Goal: Check status: Check status

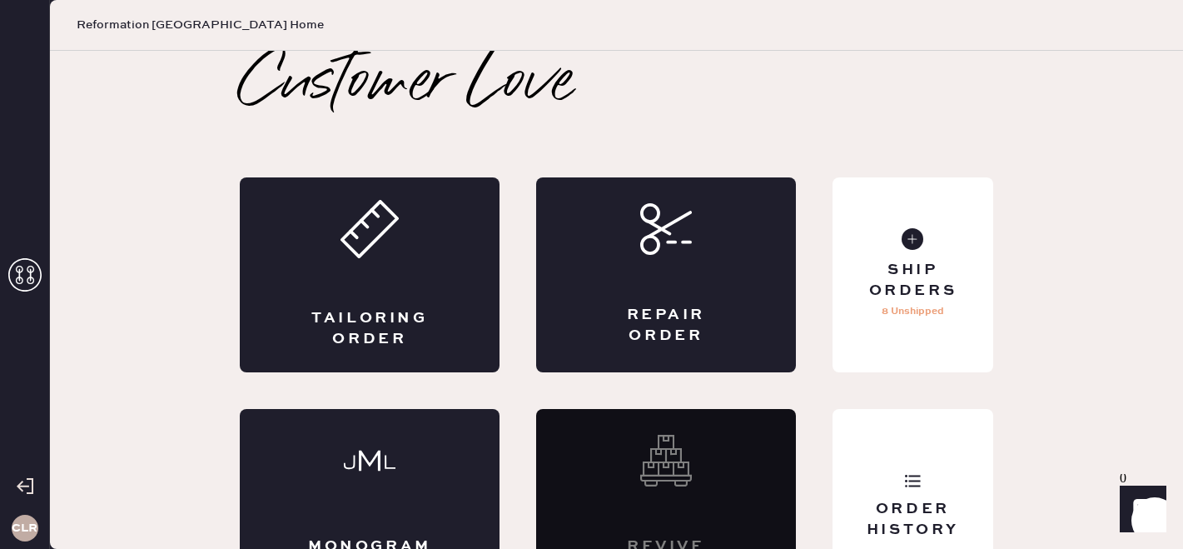
click at [27, 263] on icon at bounding box center [24, 274] width 33 height 33
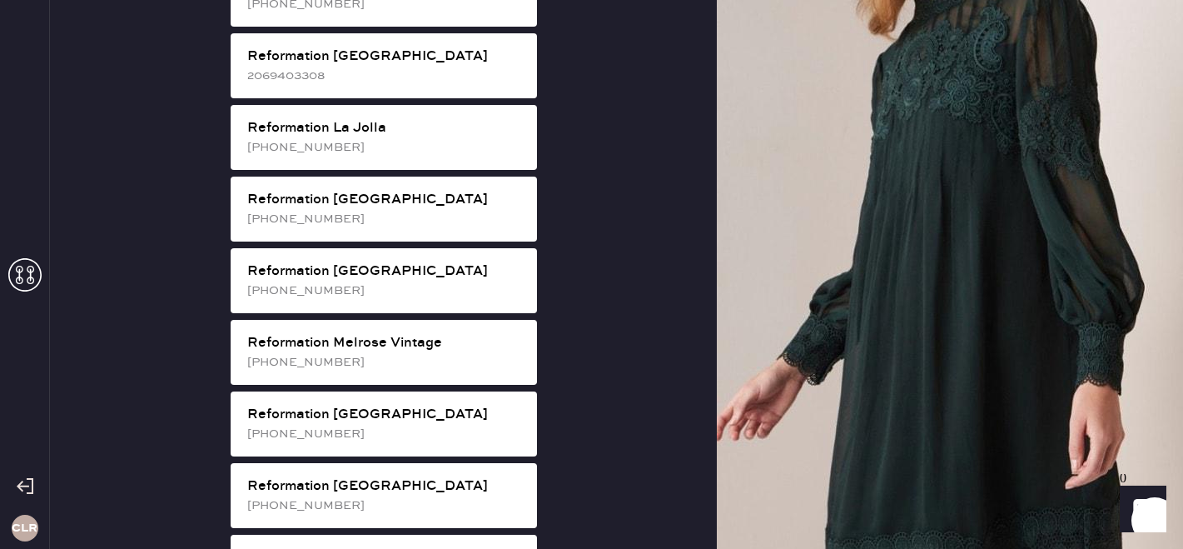
scroll to position [1464, 0]
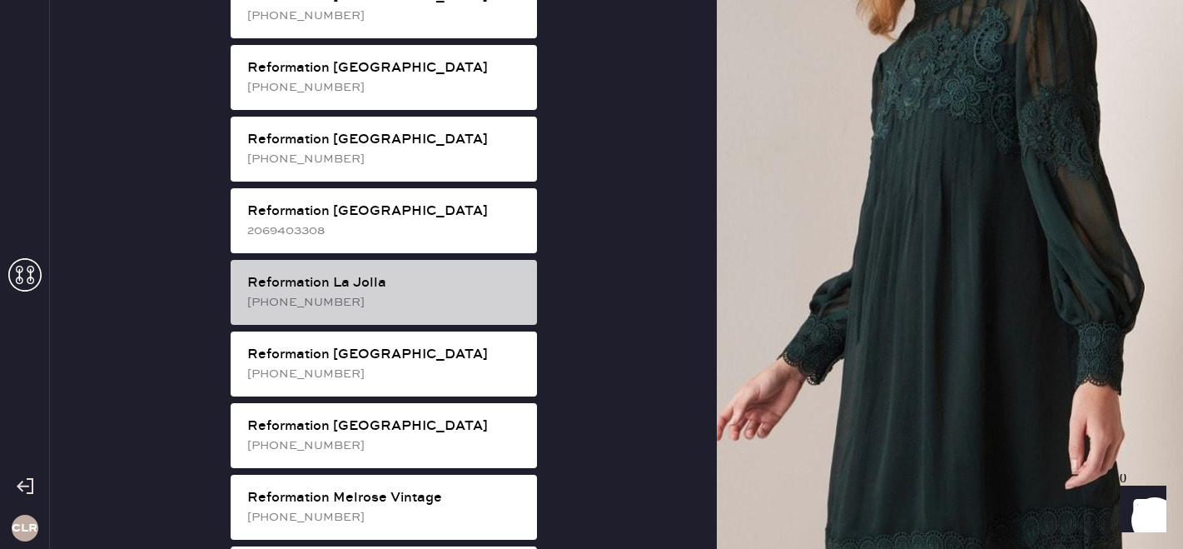
click at [361, 293] on div "[PHONE_NUMBER]" at bounding box center [385, 302] width 276 height 18
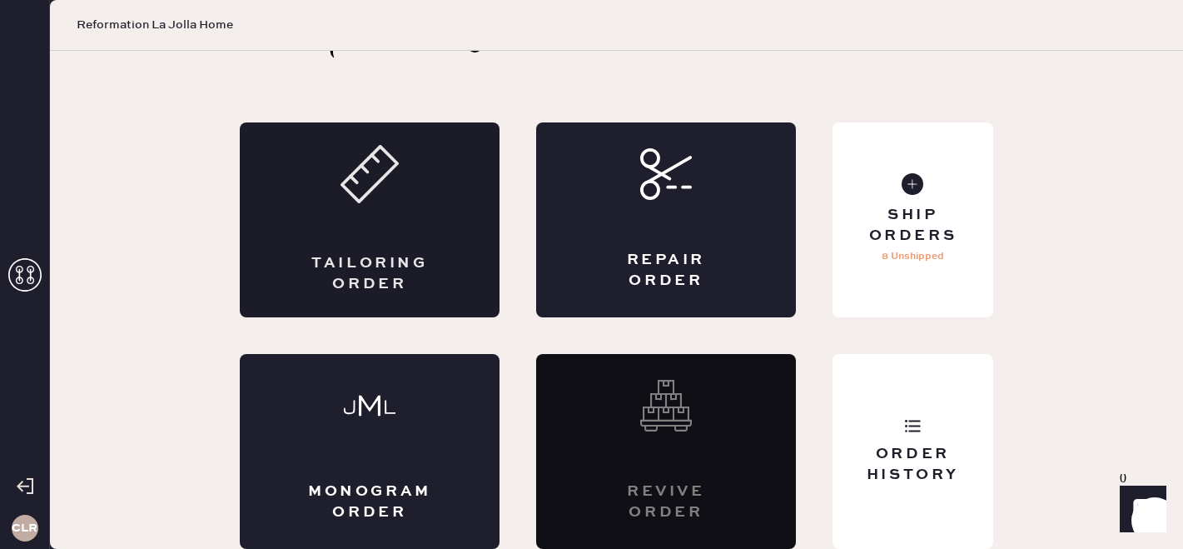
scroll to position [55, 0]
click at [903, 490] on div "Order History" at bounding box center [913, 451] width 161 height 195
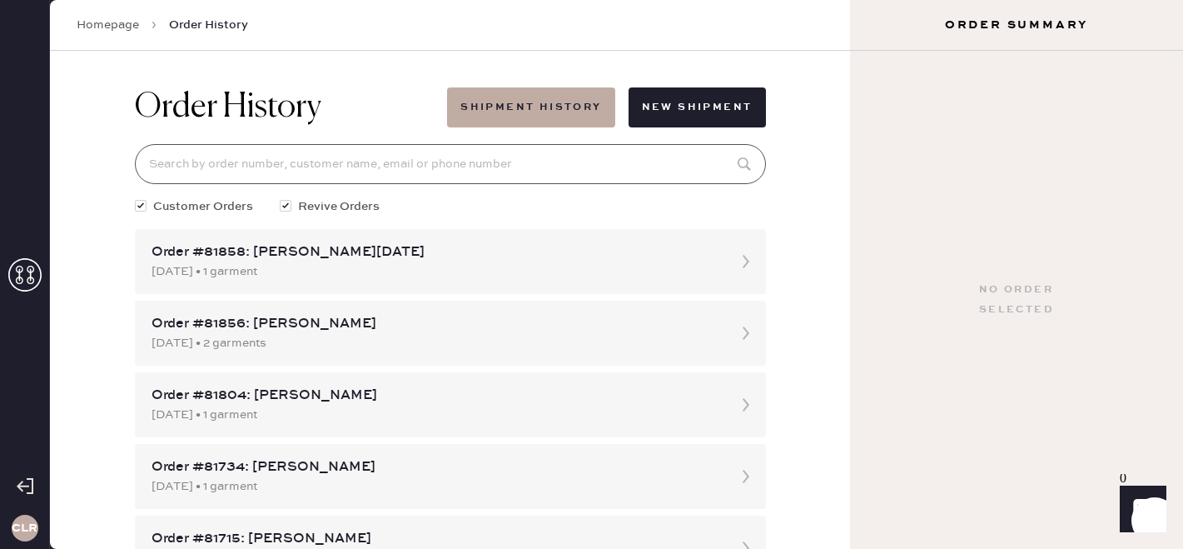
click at [302, 167] on input at bounding box center [450, 164] width 631 height 40
paste input "79965"
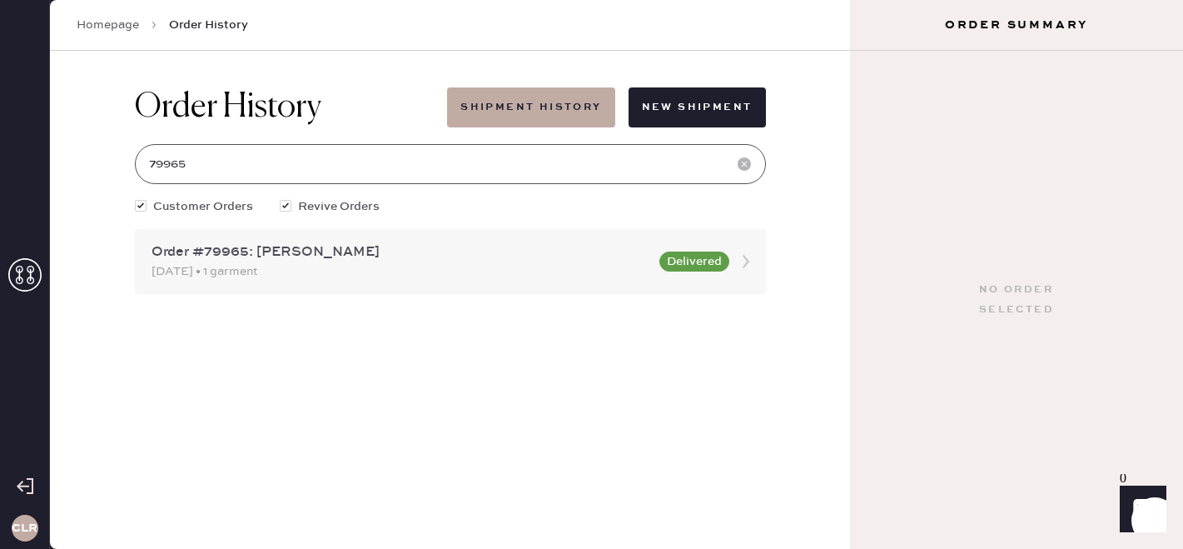
type input "79965"
click at [342, 259] on div "Order #79965: [PERSON_NAME]" at bounding box center [401, 252] width 498 height 20
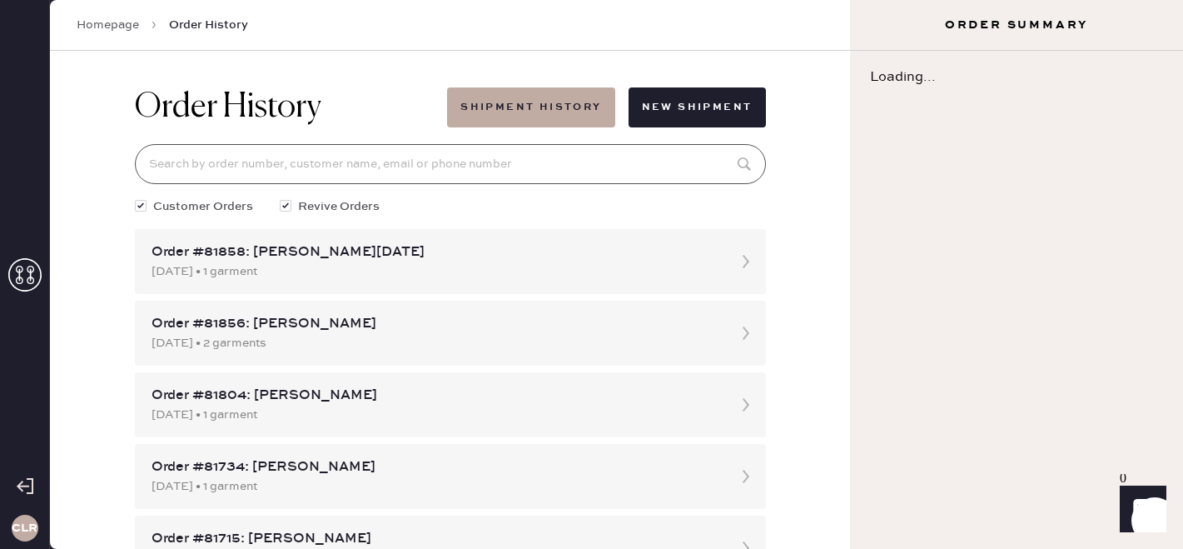
click at [291, 175] on input at bounding box center [450, 164] width 631 height 40
paste input "79965"
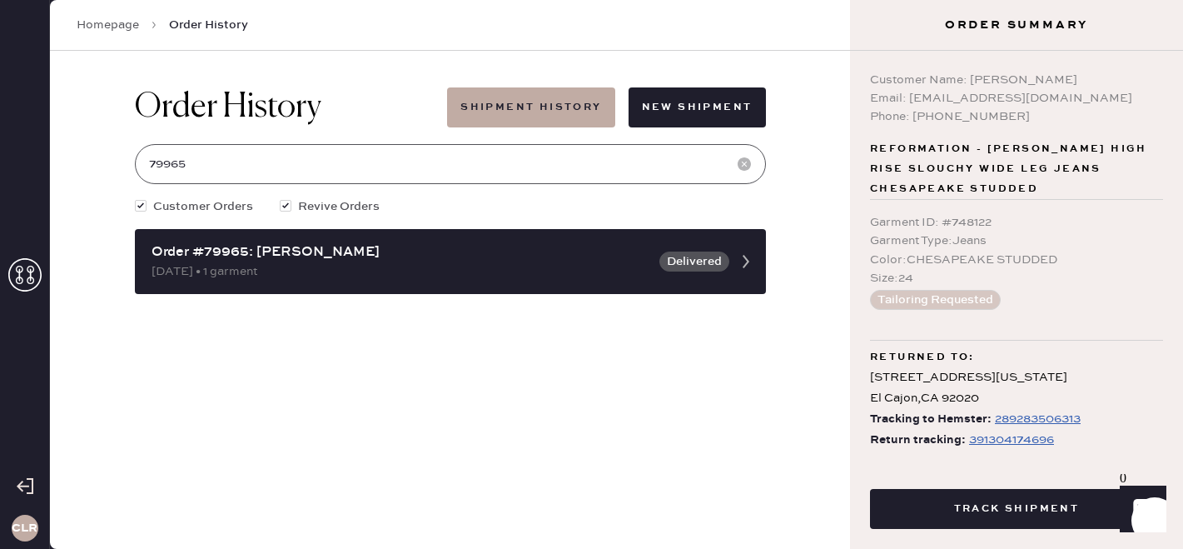
type input "79965"
copy div "[EMAIL_ADDRESS][DOMAIN_NAME]"
drag, startPoint x: 908, startPoint y: 97, endPoint x: 1099, endPoint y: 98, distance: 191.5
click at [1099, 98] on div "Email: [EMAIL_ADDRESS][DOMAIN_NAME]" at bounding box center [1016, 98] width 293 height 18
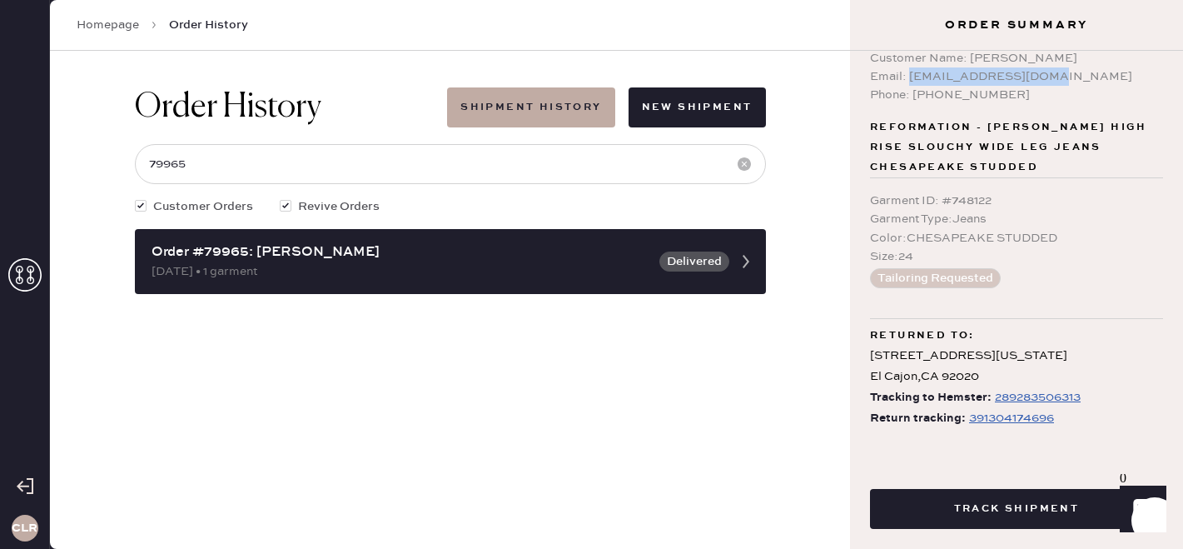
click at [978, 418] on div "391304174696" at bounding box center [1011, 418] width 85 height 20
